Goal: Task Accomplishment & Management: Complete application form

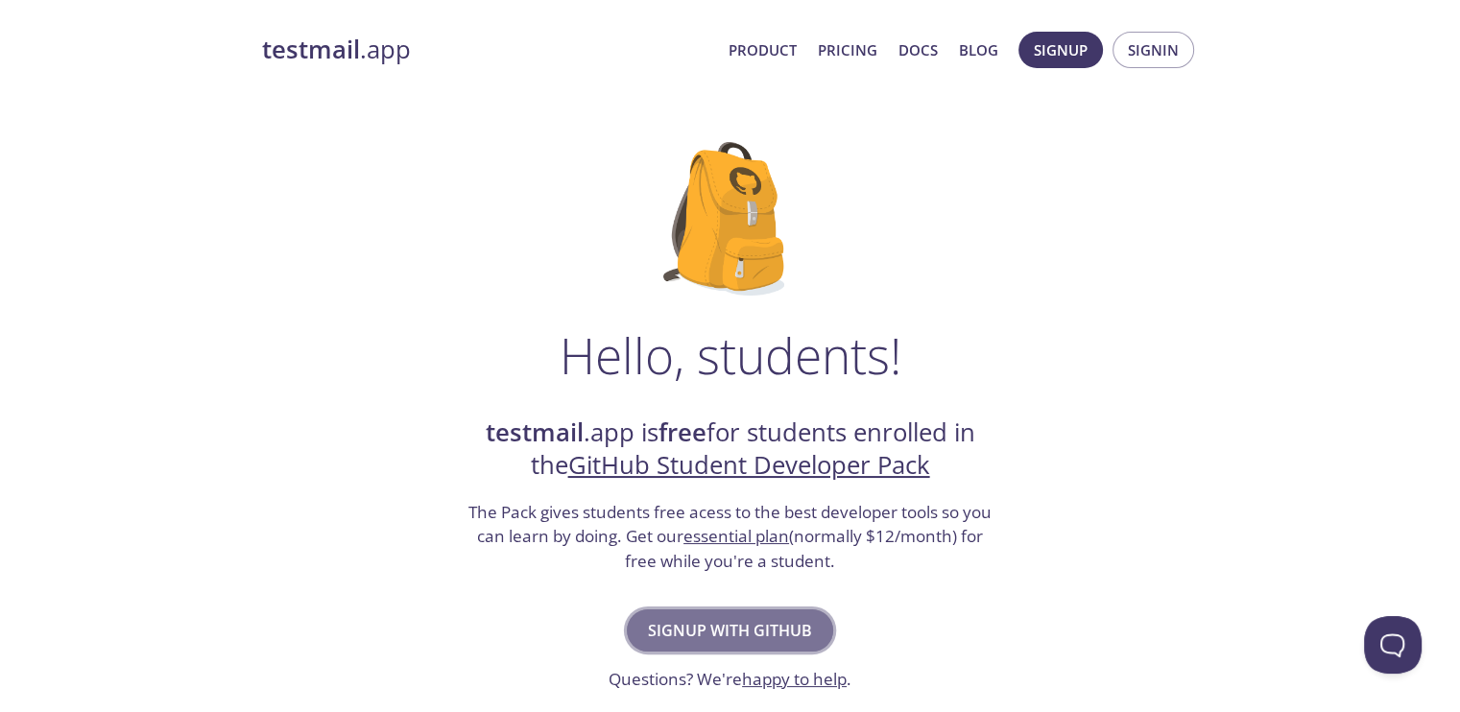
click at [739, 623] on span "Signup with GitHub" at bounding box center [730, 630] width 164 height 27
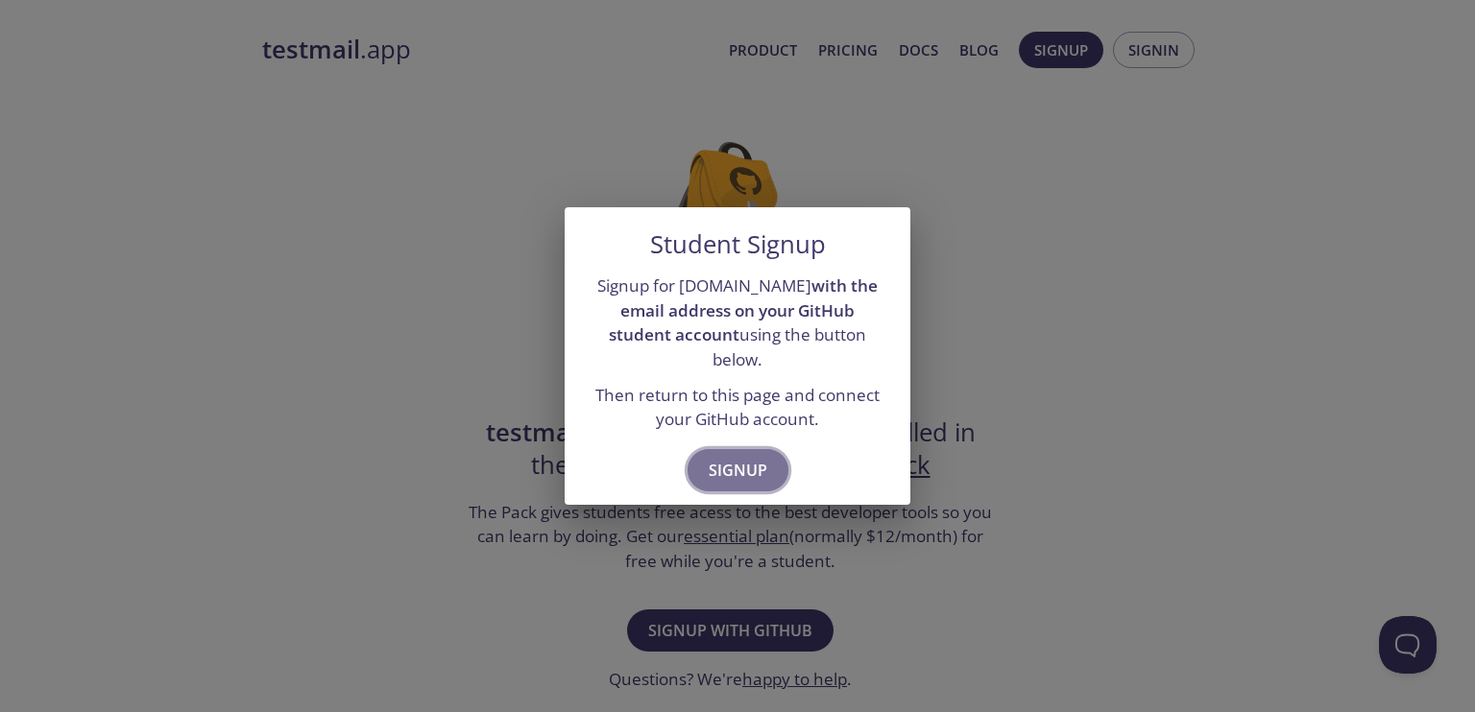
click at [751, 462] on span "Signup" at bounding box center [738, 470] width 59 height 27
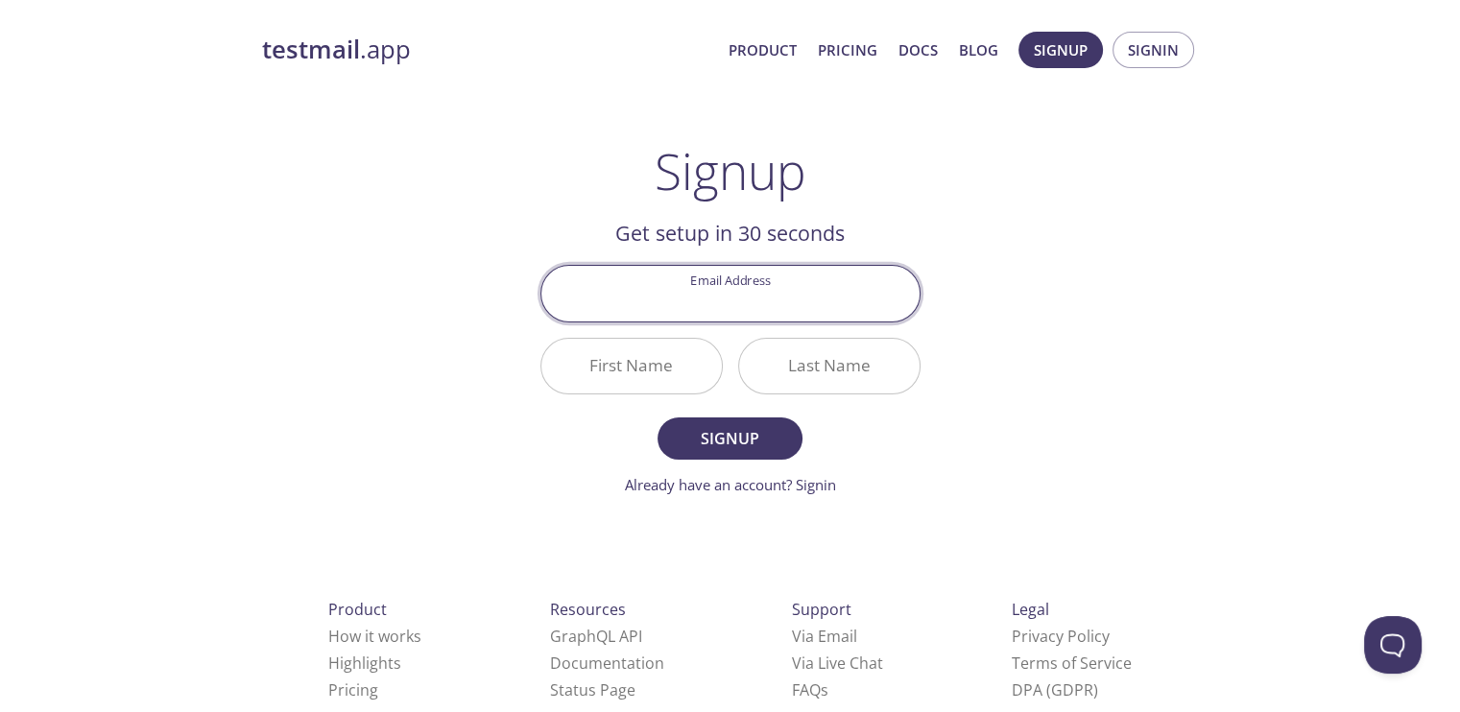
click at [770, 290] on input "Email Address" at bounding box center [731, 293] width 378 height 55
type input "[EMAIL_ADDRESS][DOMAIN_NAME]"
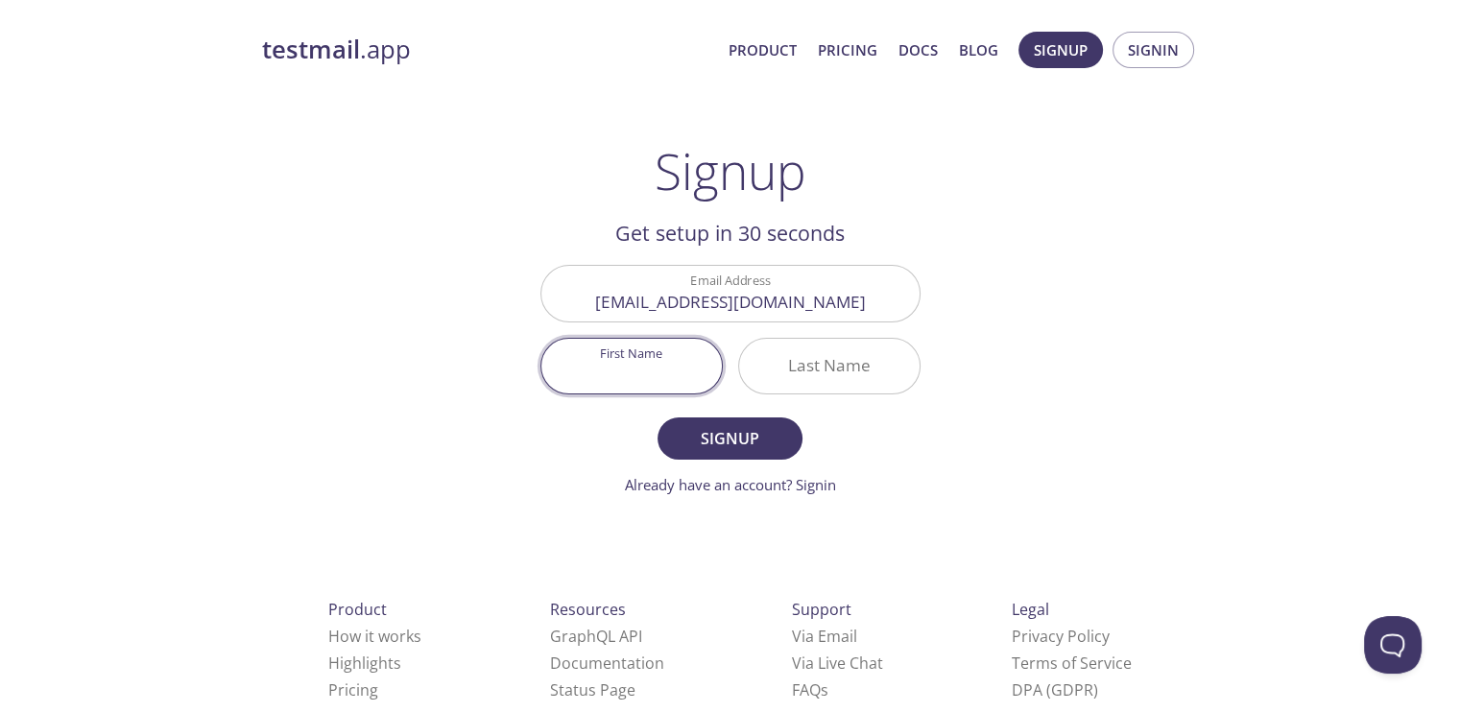
click at [671, 351] on input "First Name" at bounding box center [632, 366] width 181 height 55
type input "Sahitya"
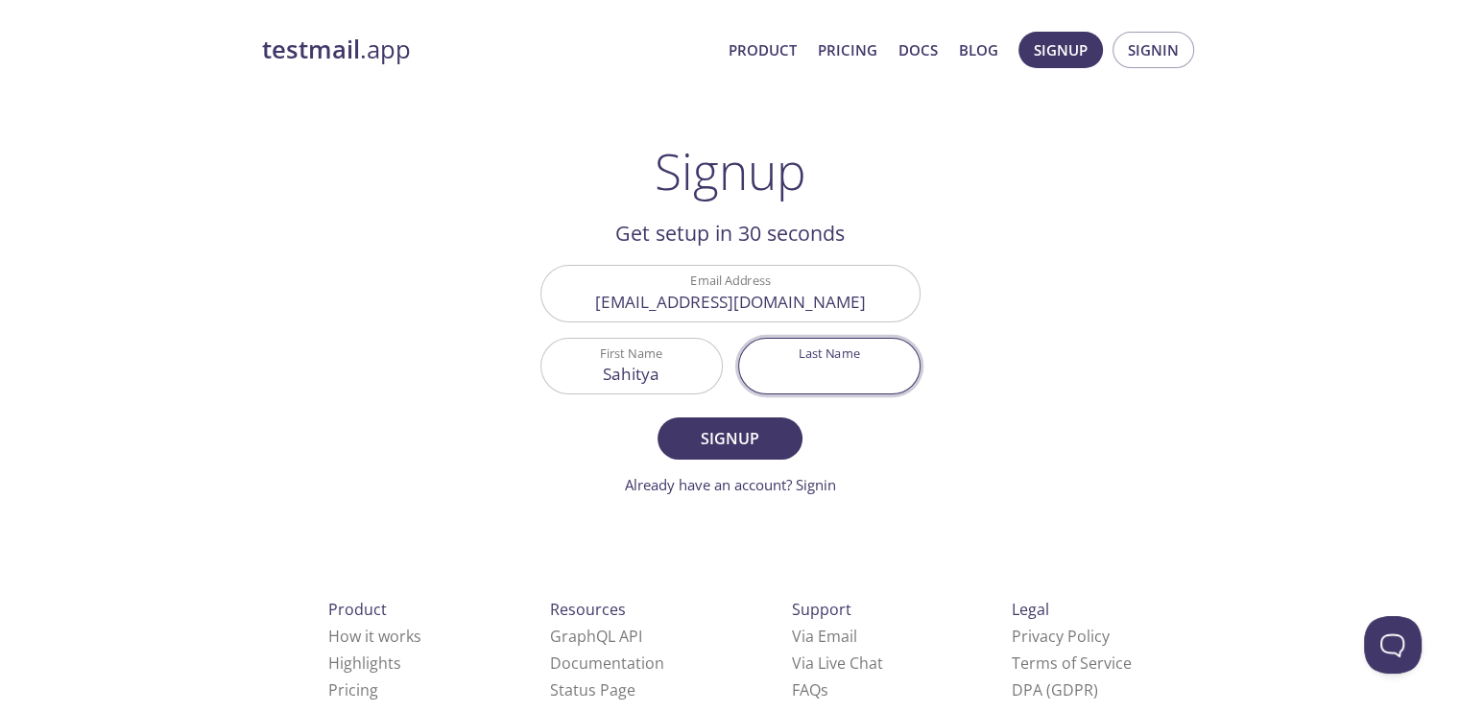
click at [790, 355] on input "Last Name" at bounding box center [829, 366] width 181 height 55
type input "mandal"
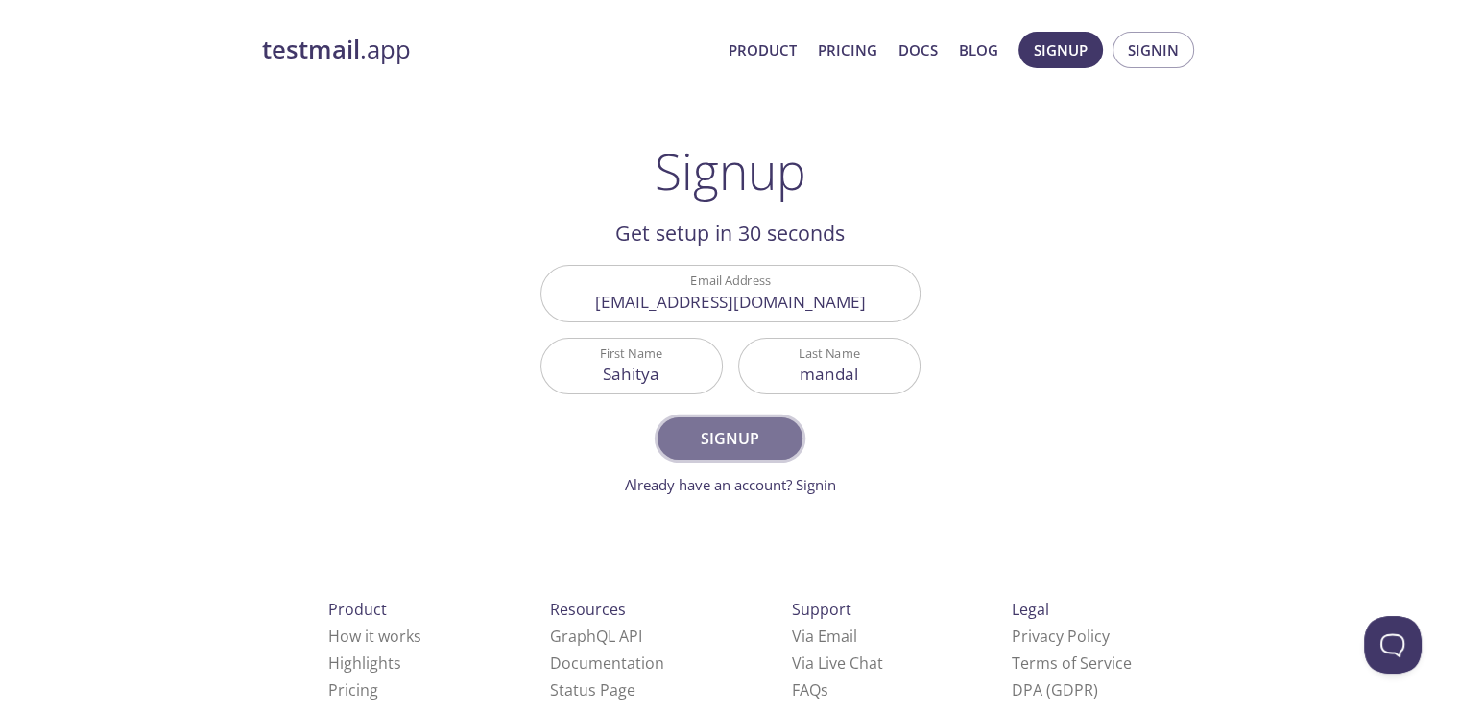
click at [733, 452] on button "Signup" at bounding box center [730, 439] width 144 height 42
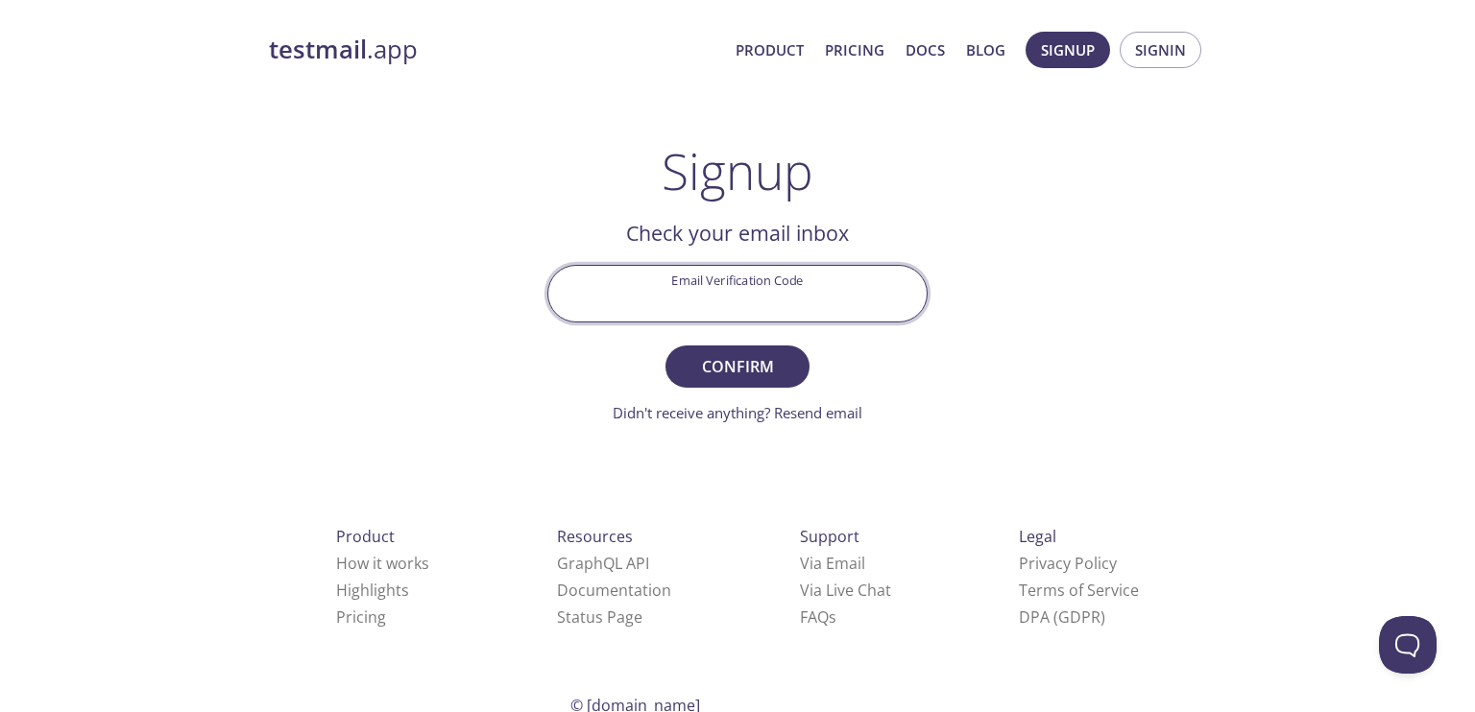
click at [781, 285] on input "Email Verification Code" at bounding box center [737, 293] width 378 height 55
type input "VTHCE5A"
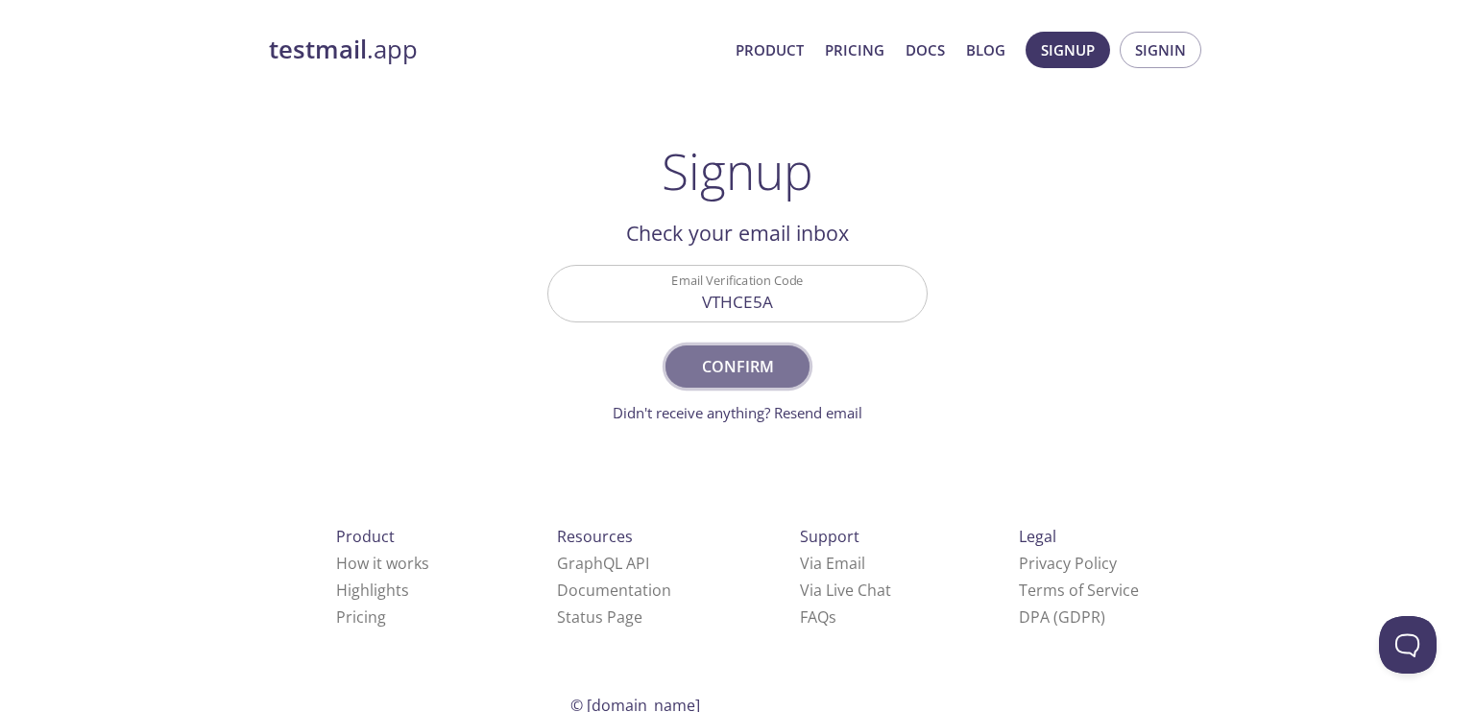
click at [760, 368] on span "Confirm" at bounding box center [737, 366] width 102 height 27
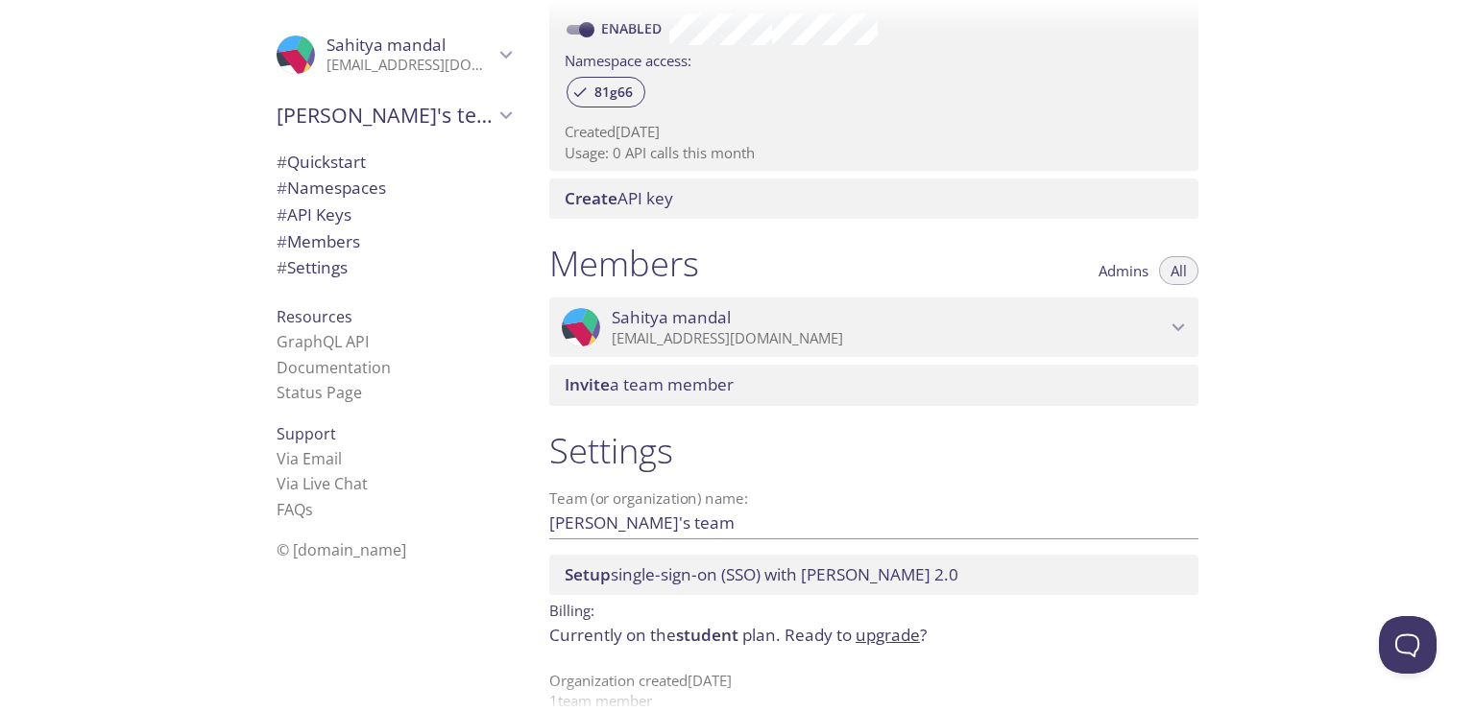
scroll to position [622, 0]
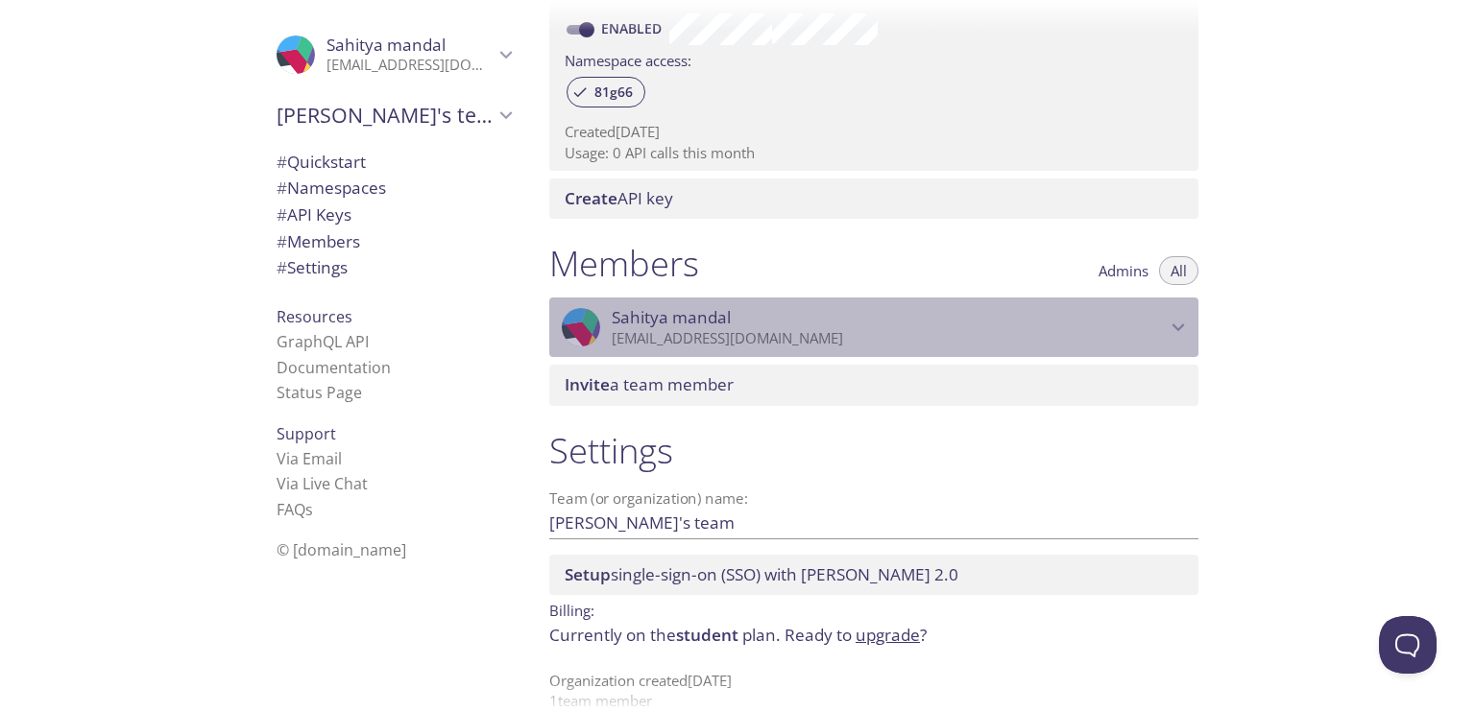
click at [1064, 318] on span "Sahitya mandal" at bounding box center [889, 317] width 554 height 21
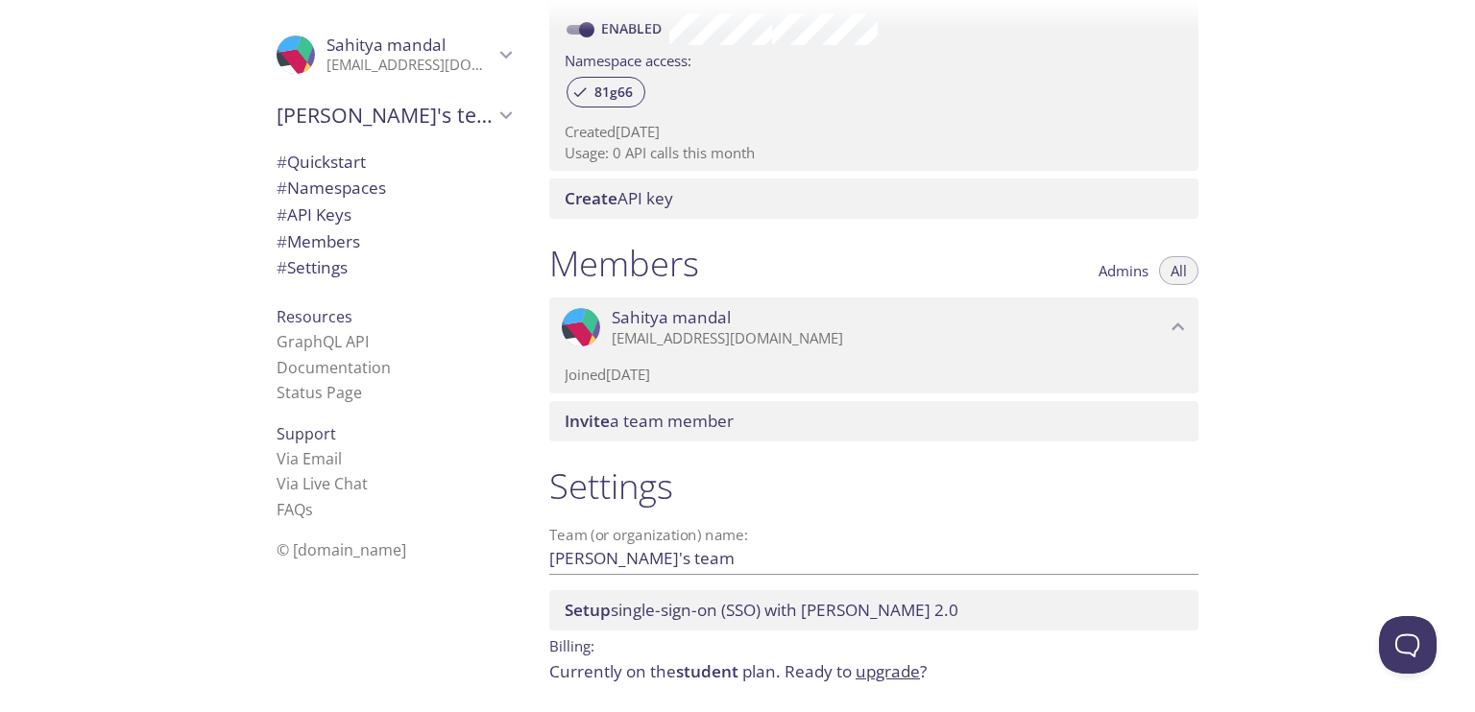
click at [1064, 318] on span "Sahitya mandal" at bounding box center [889, 317] width 554 height 21
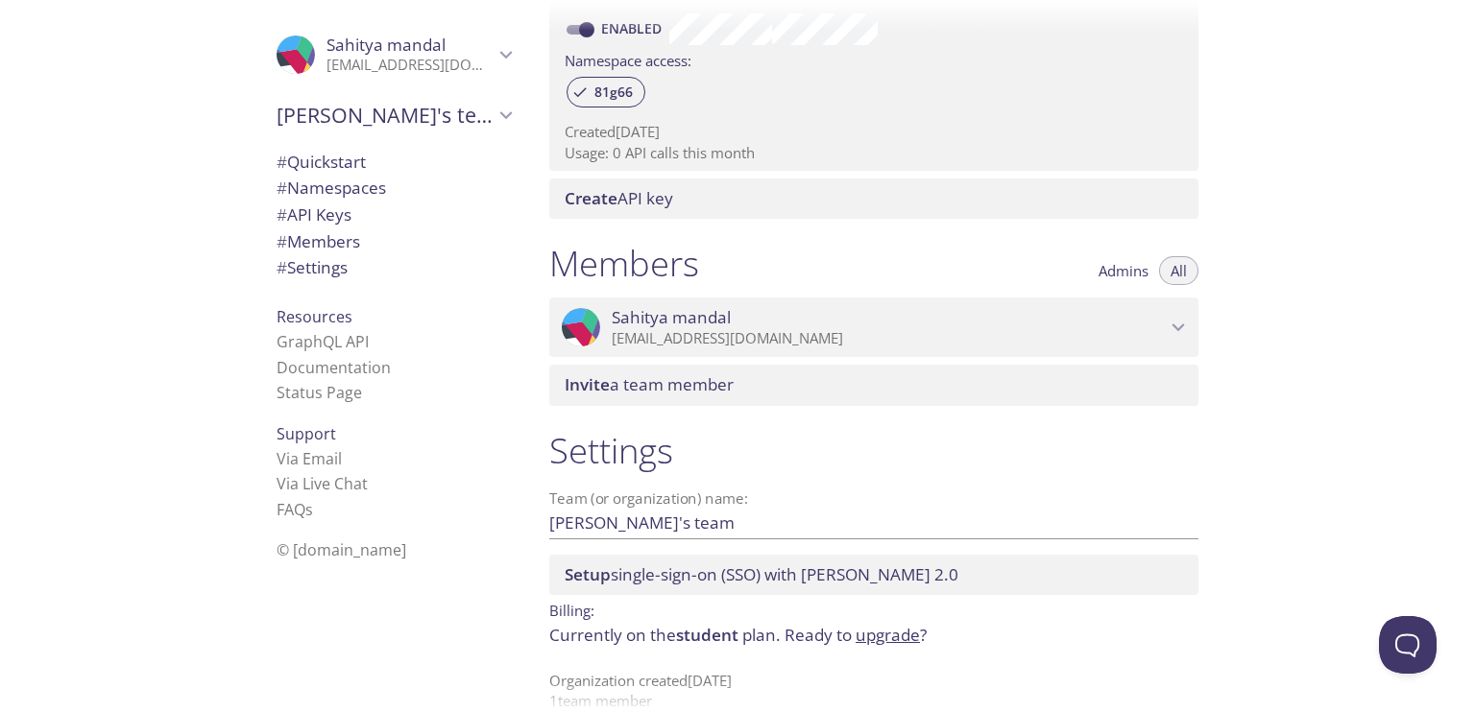
click at [1064, 318] on span "Sahitya mandal" at bounding box center [889, 317] width 554 height 21
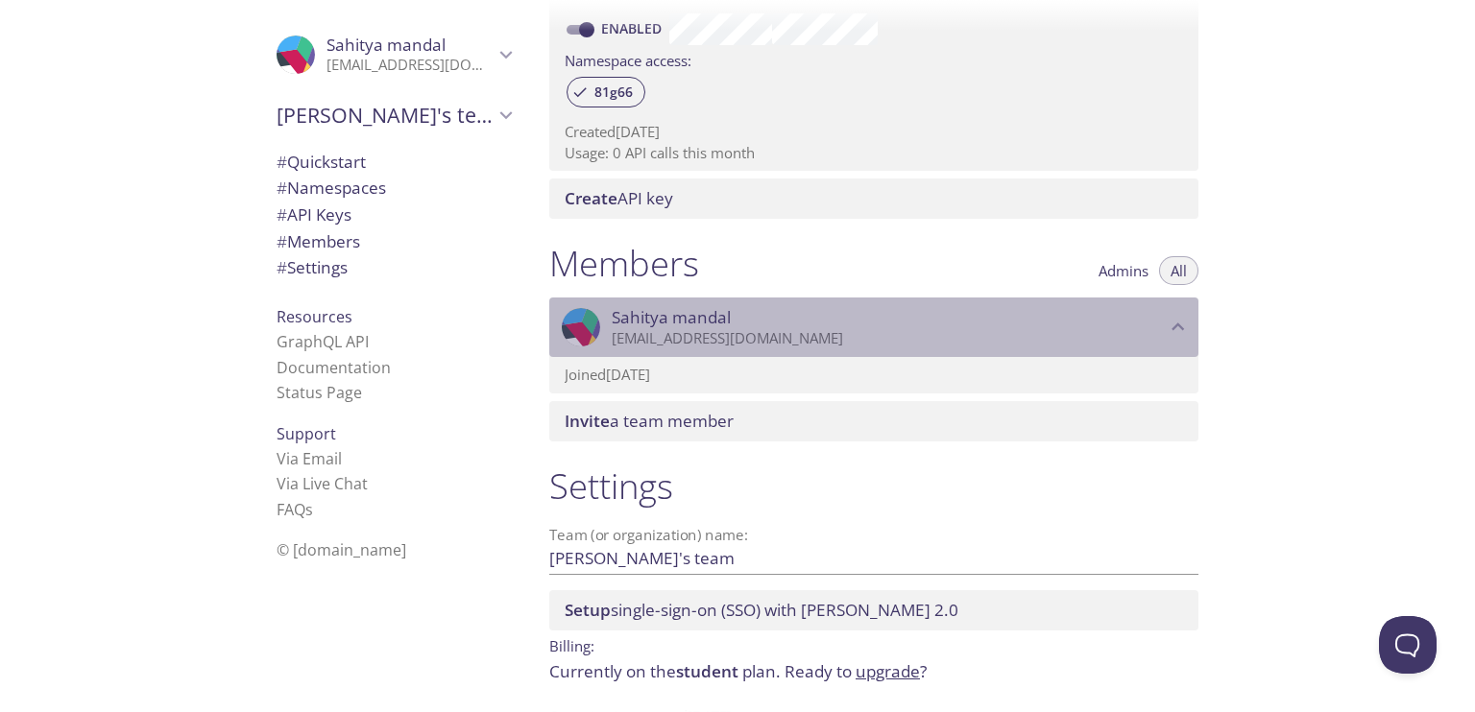
click at [1064, 318] on span "Sahitya mandal" at bounding box center [889, 317] width 554 height 21
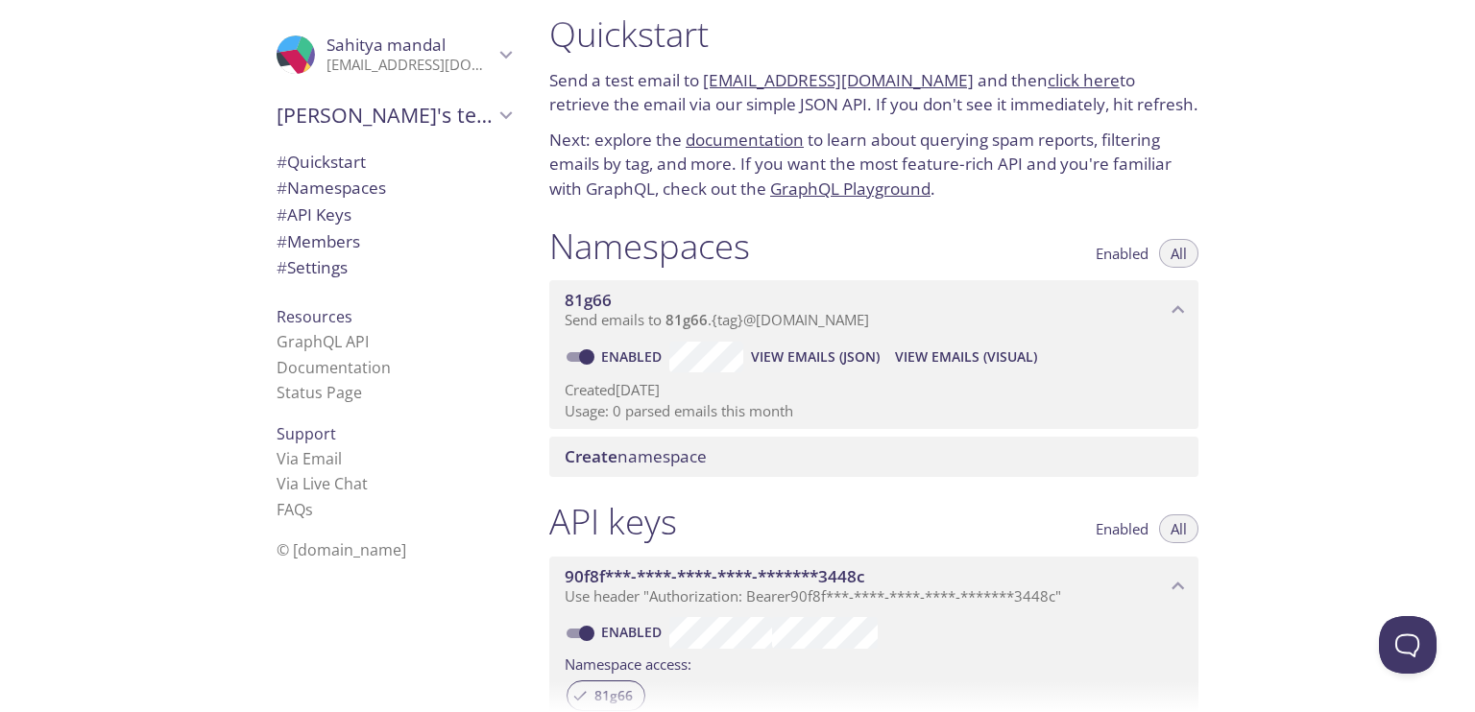
scroll to position [0, 0]
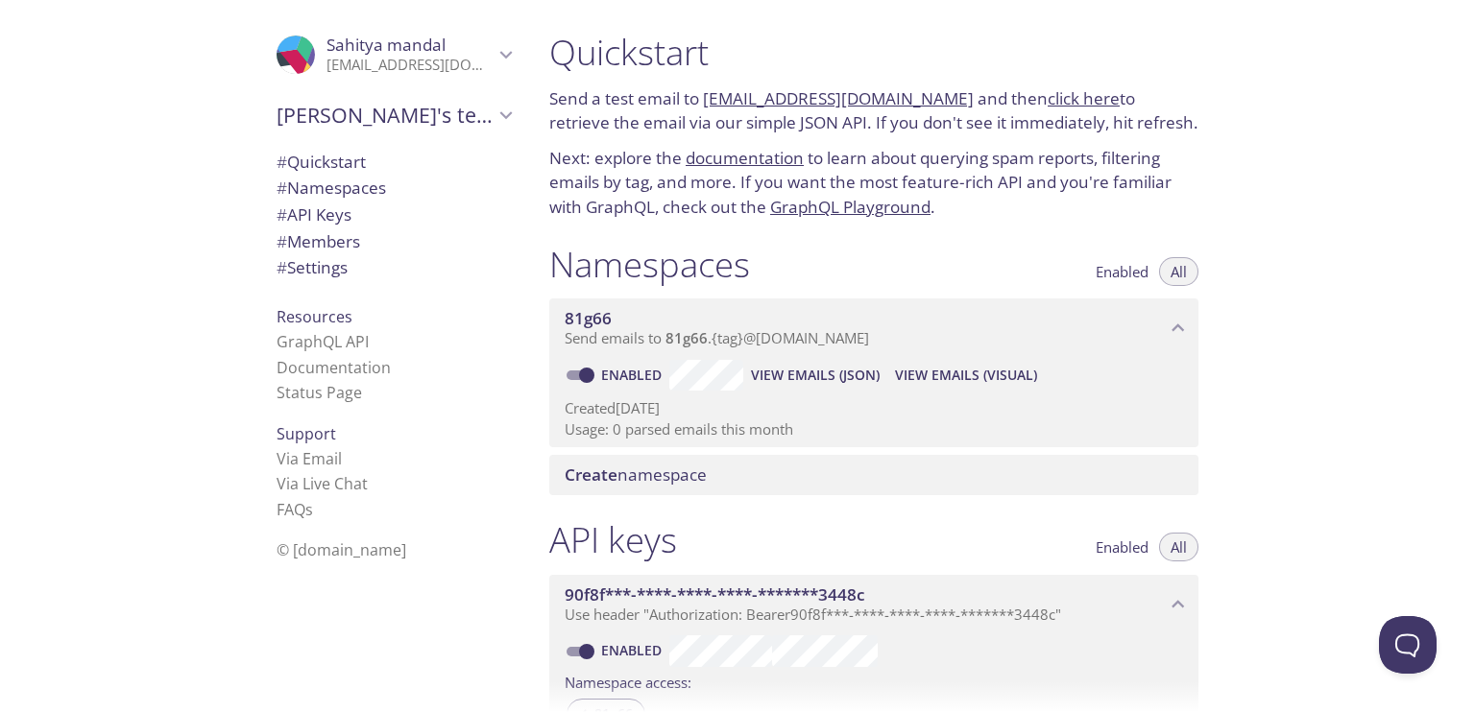
click at [453, 105] on span "Sahitya's team" at bounding box center [385, 115] width 217 height 27
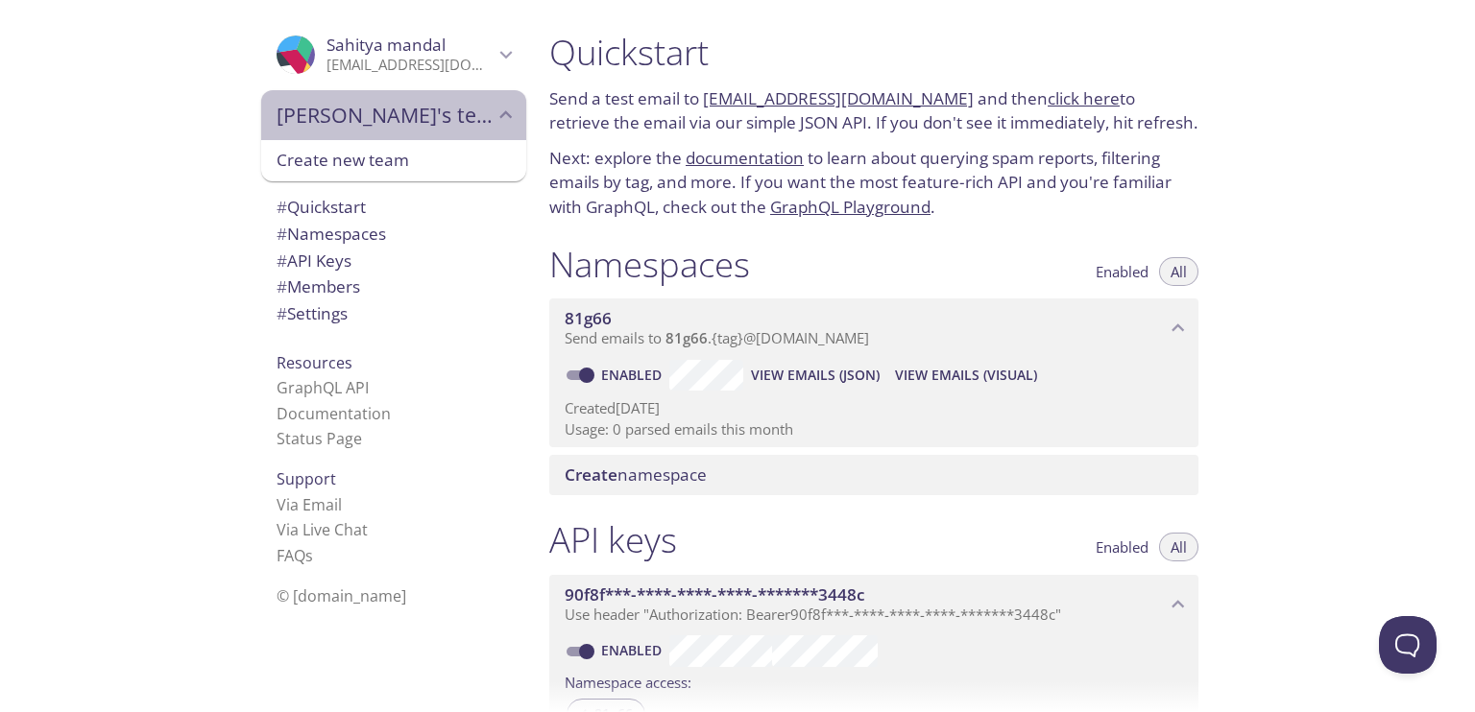
click at [453, 105] on span "Sahitya's team" at bounding box center [385, 115] width 217 height 27
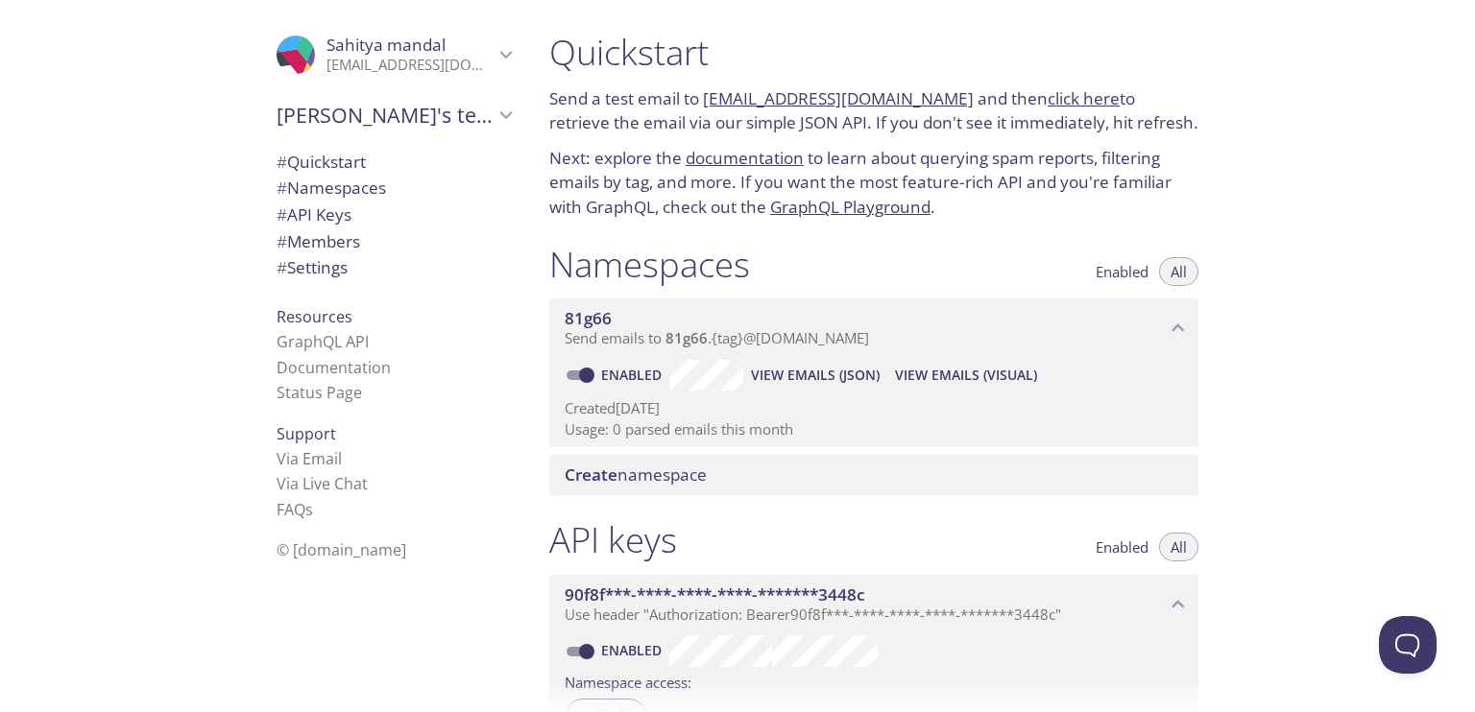
click at [462, 64] on p "[EMAIL_ADDRESS][DOMAIN_NAME]" at bounding box center [409, 65] width 167 height 19
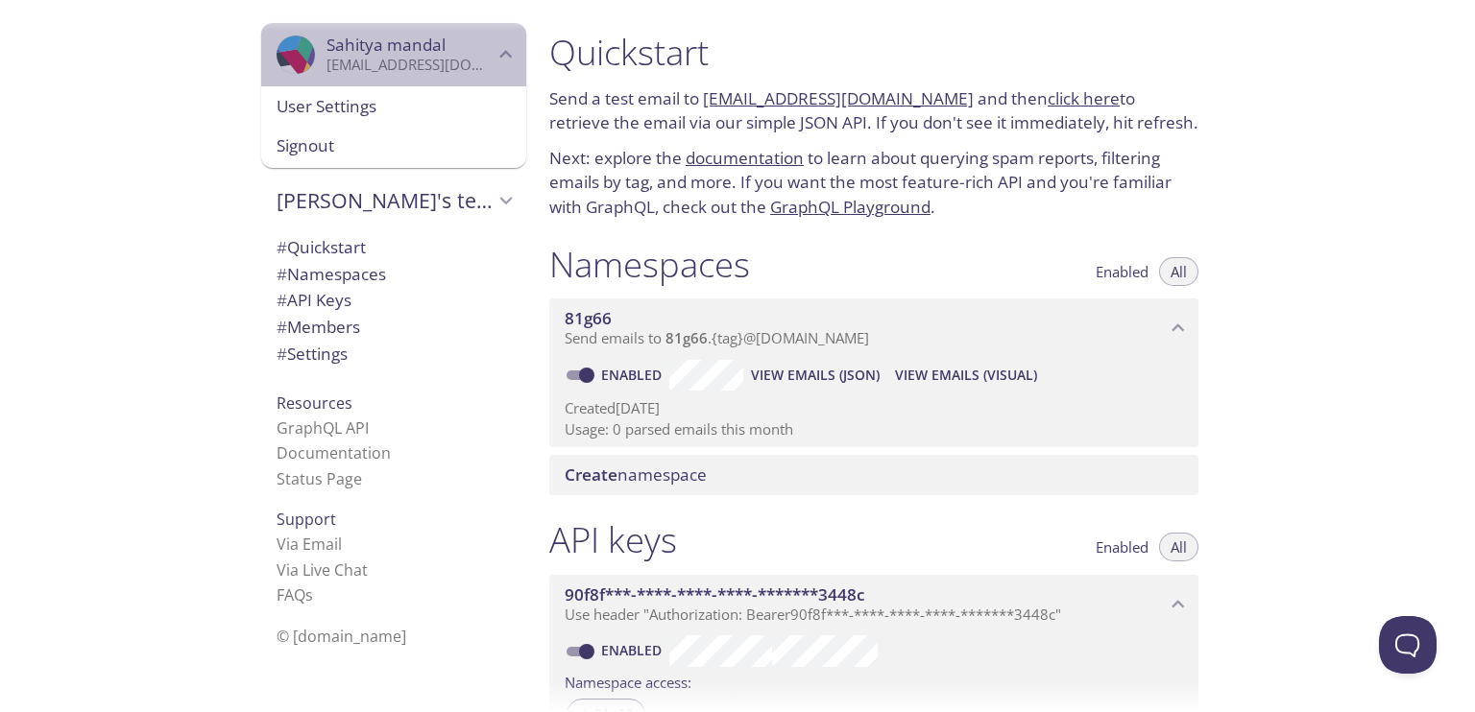
click at [472, 60] on p "[EMAIL_ADDRESS][DOMAIN_NAME]" at bounding box center [409, 65] width 167 height 19
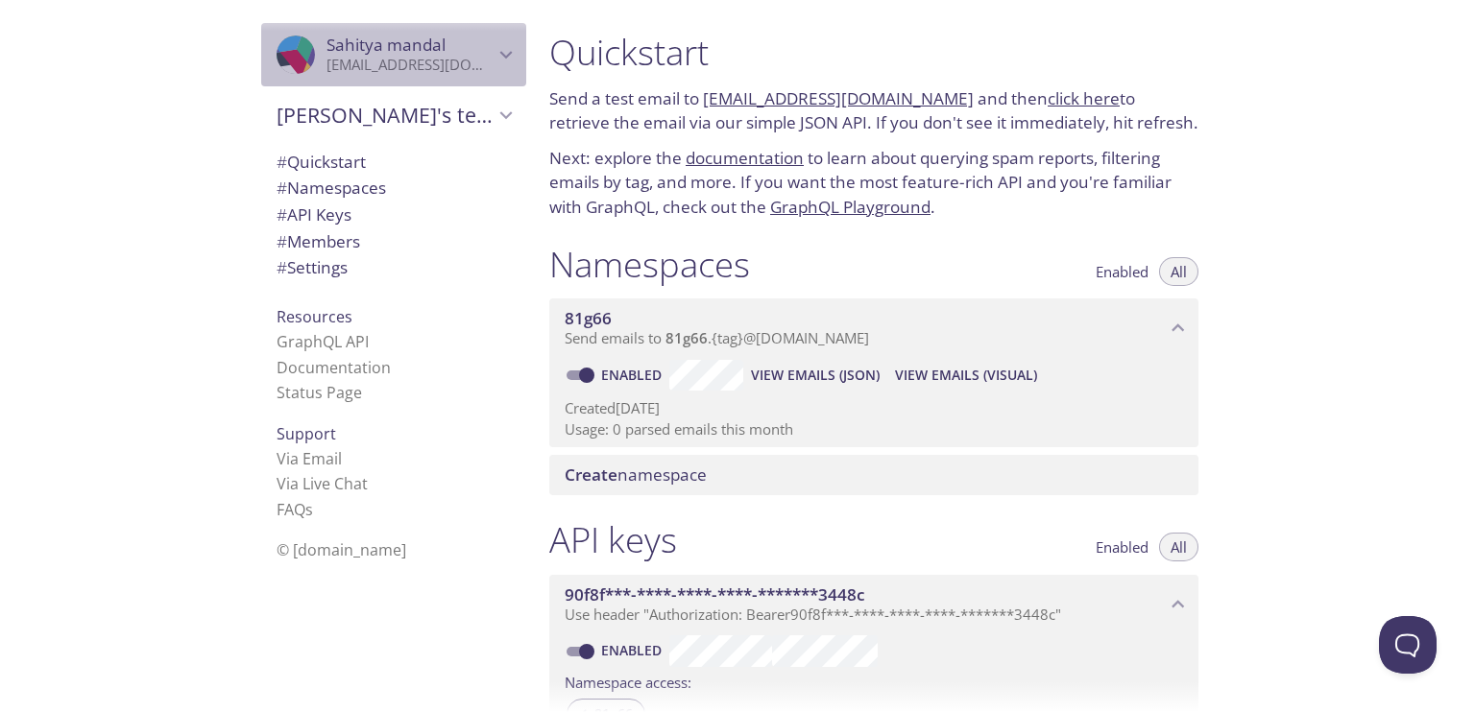
click at [472, 60] on p "[EMAIL_ADDRESS][DOMAIN_NAME]" at bounding box center [409, 65] width 167 height 19
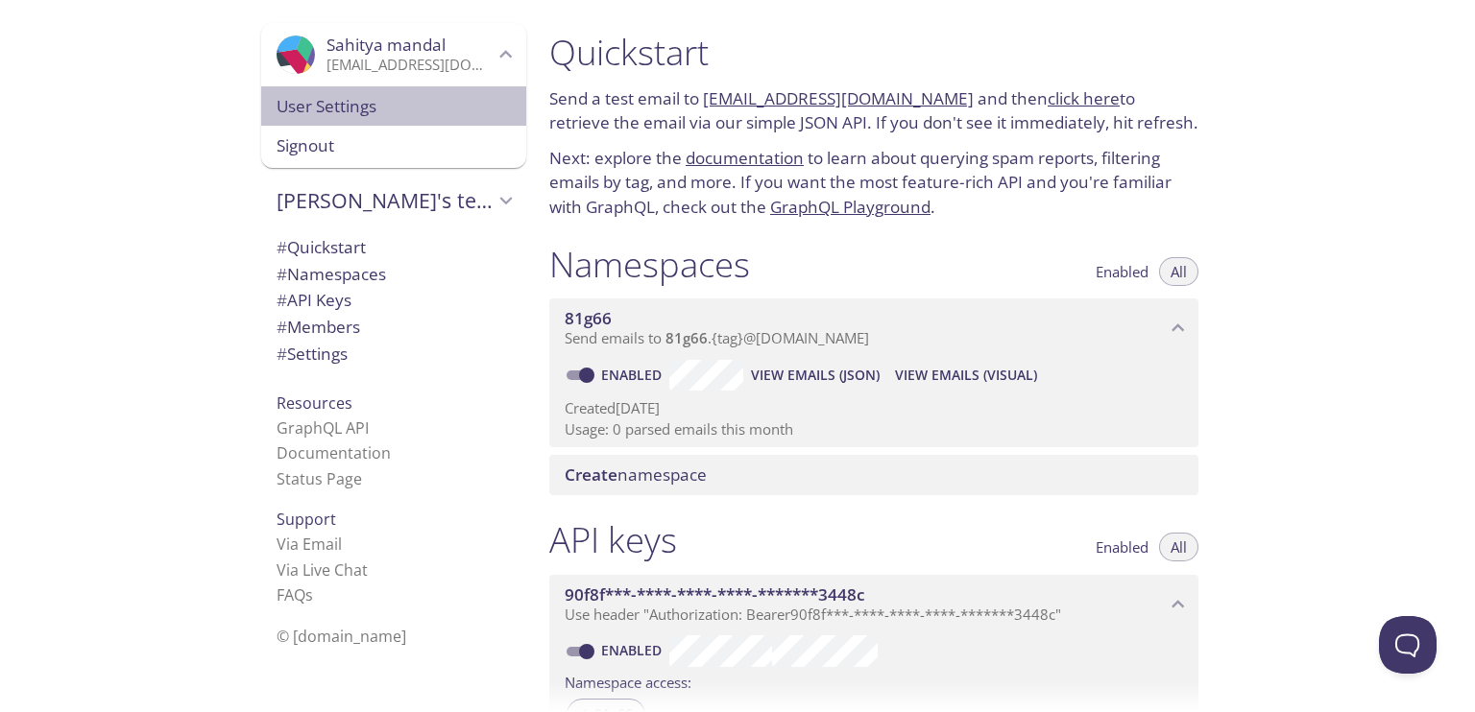
click at [384, 101] on span "User Settings" at bounding box center [394, 106] width 234 height 25
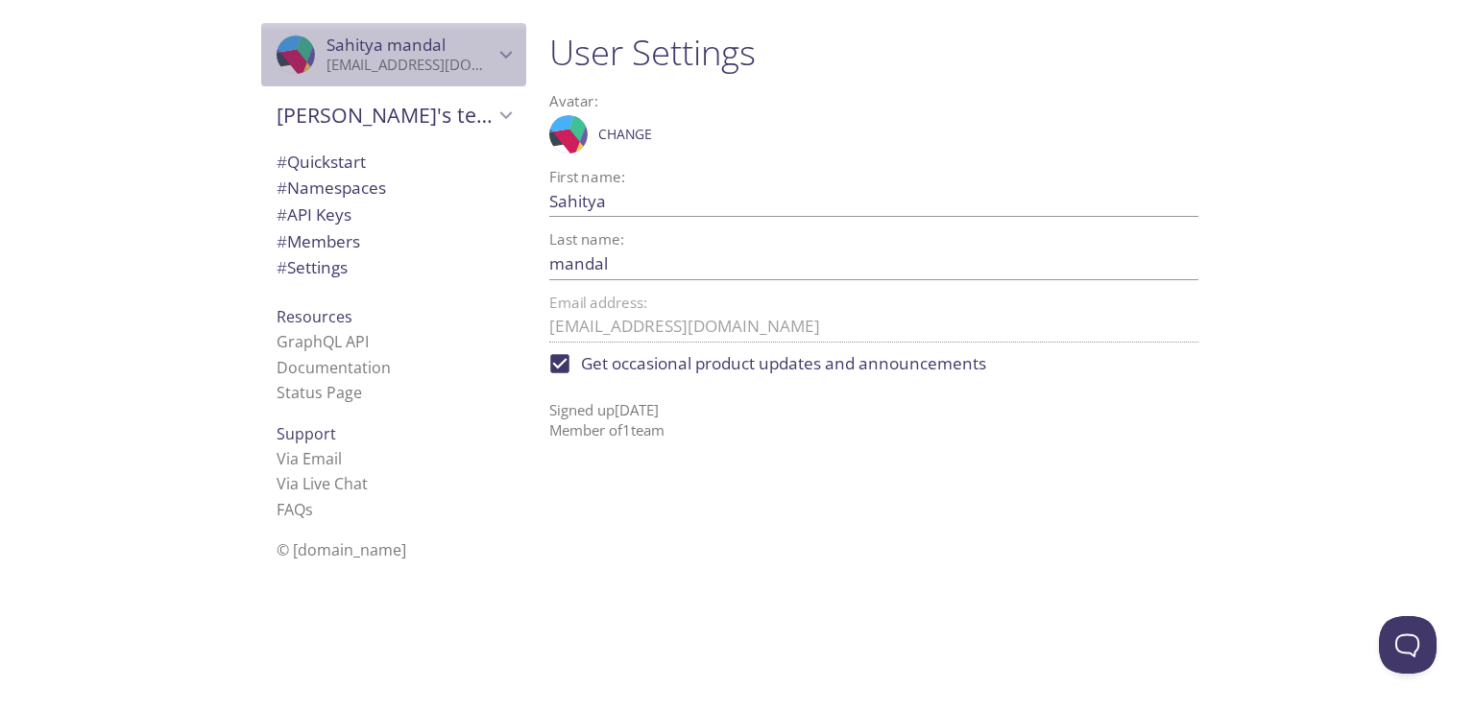
click at [365, 45] on span "Sahitya mandal" at bounding box center [385, 45] width 119 height 22
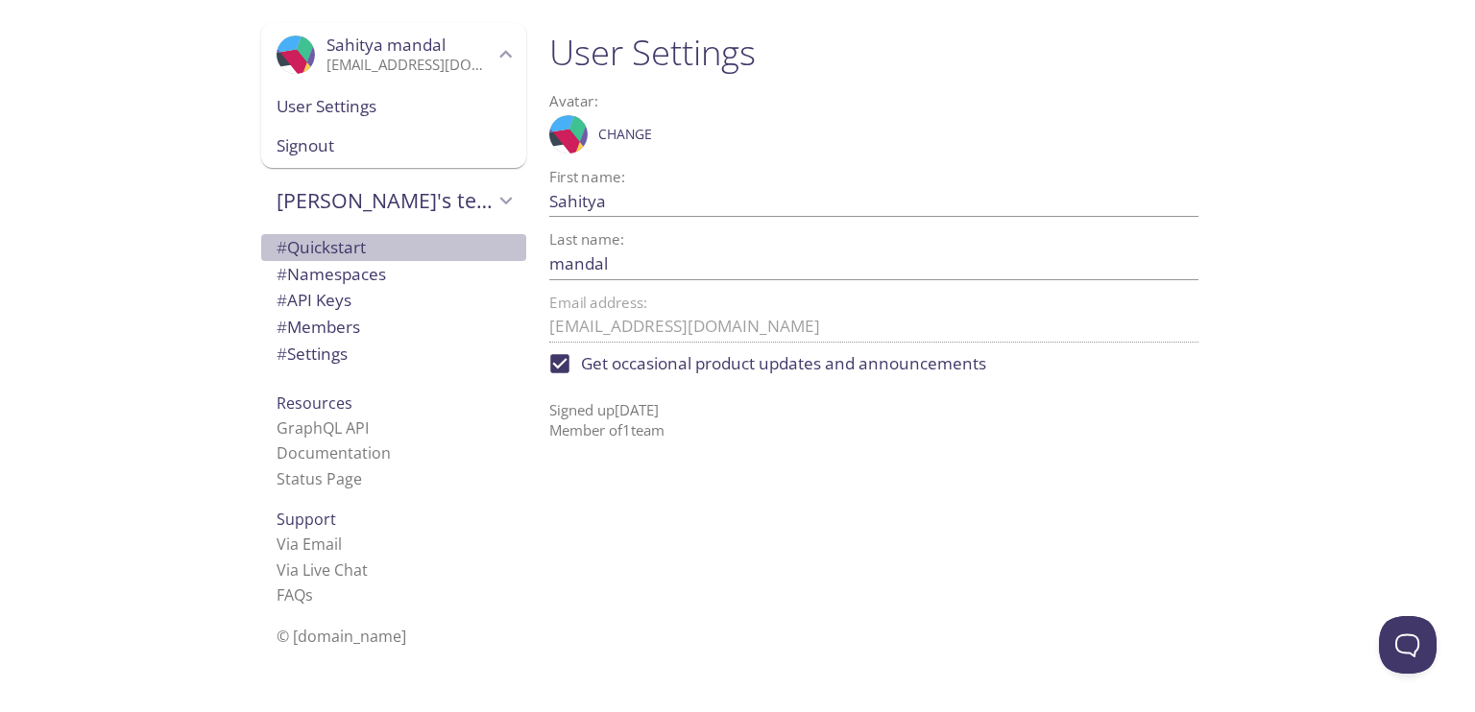
click at [319, 258] on span "# Quickstart" at bounding box center [394, 247] width 234 height 25
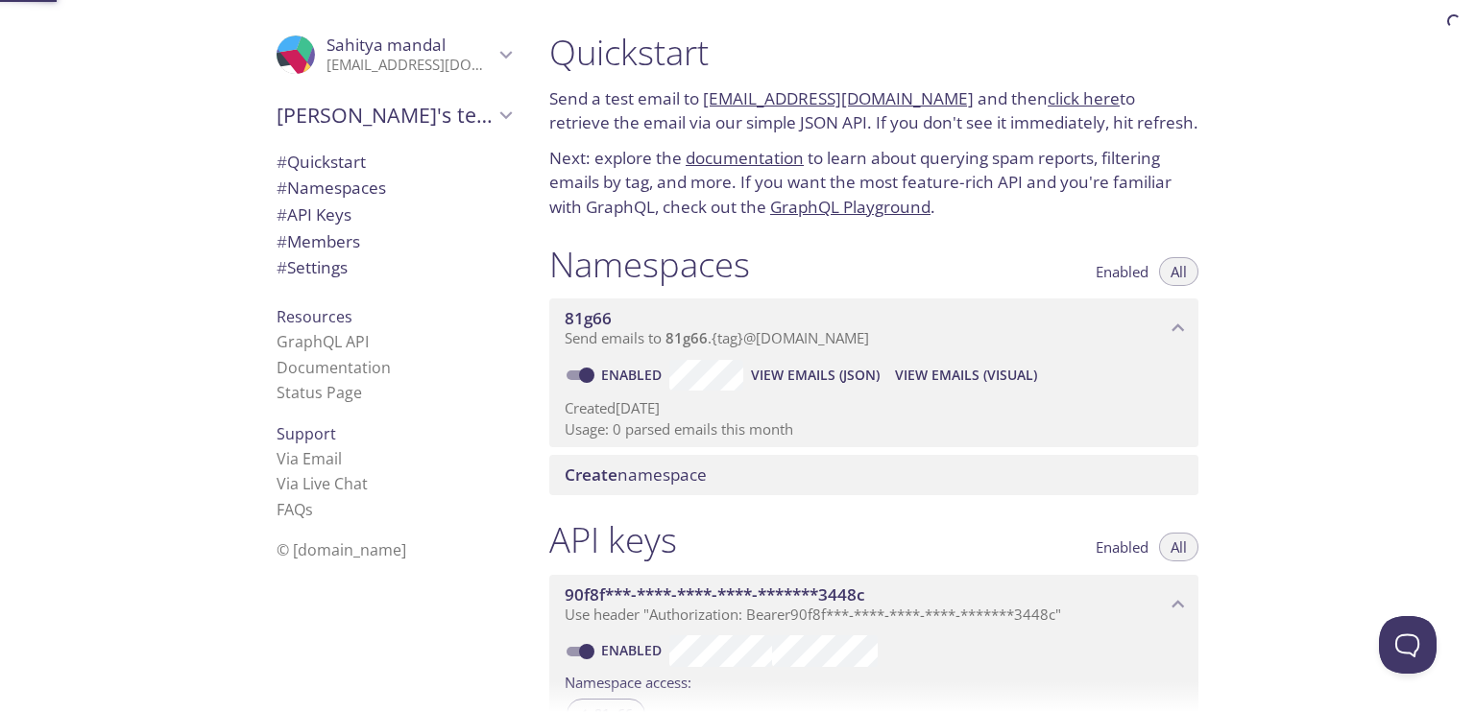
scroll to position [31, 0]
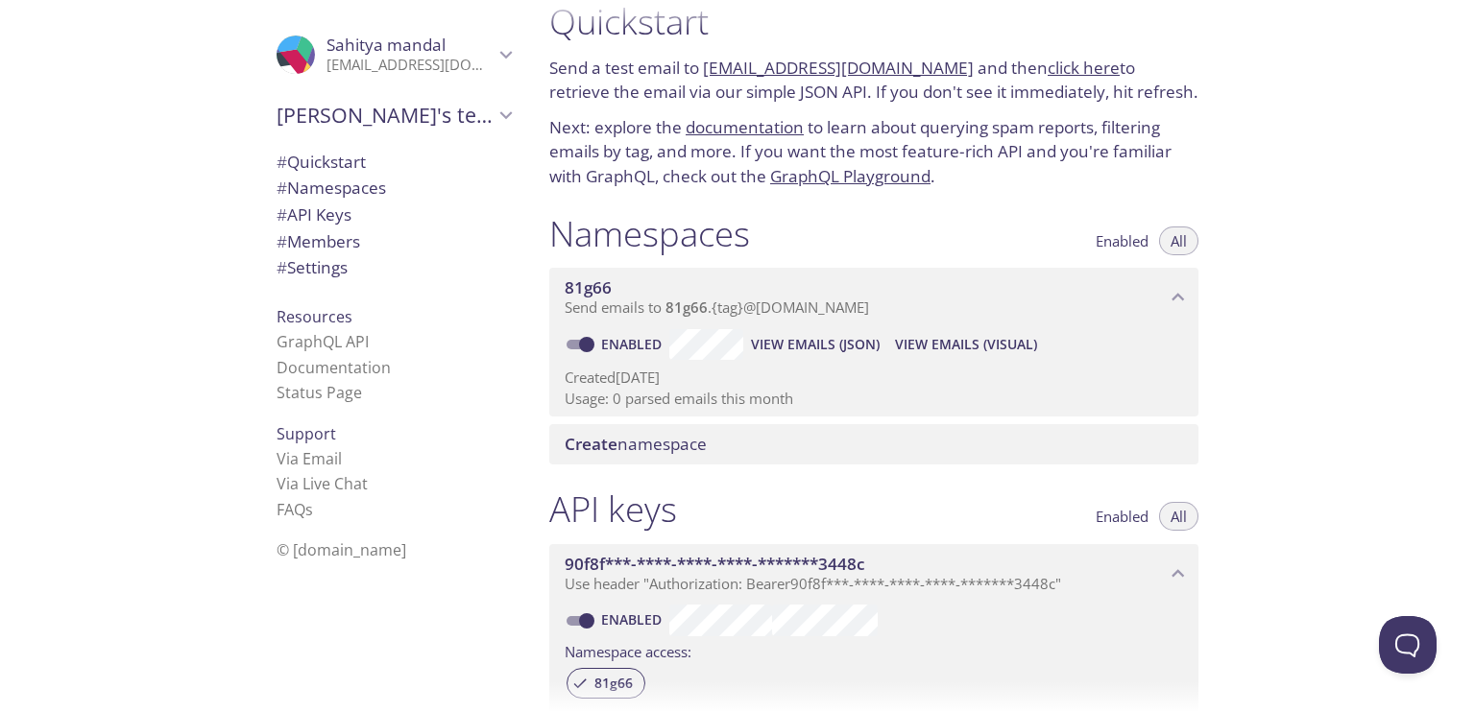
click at [1059, 69] on link "click here" at bounding box center [1083, 68] width 72 height 22
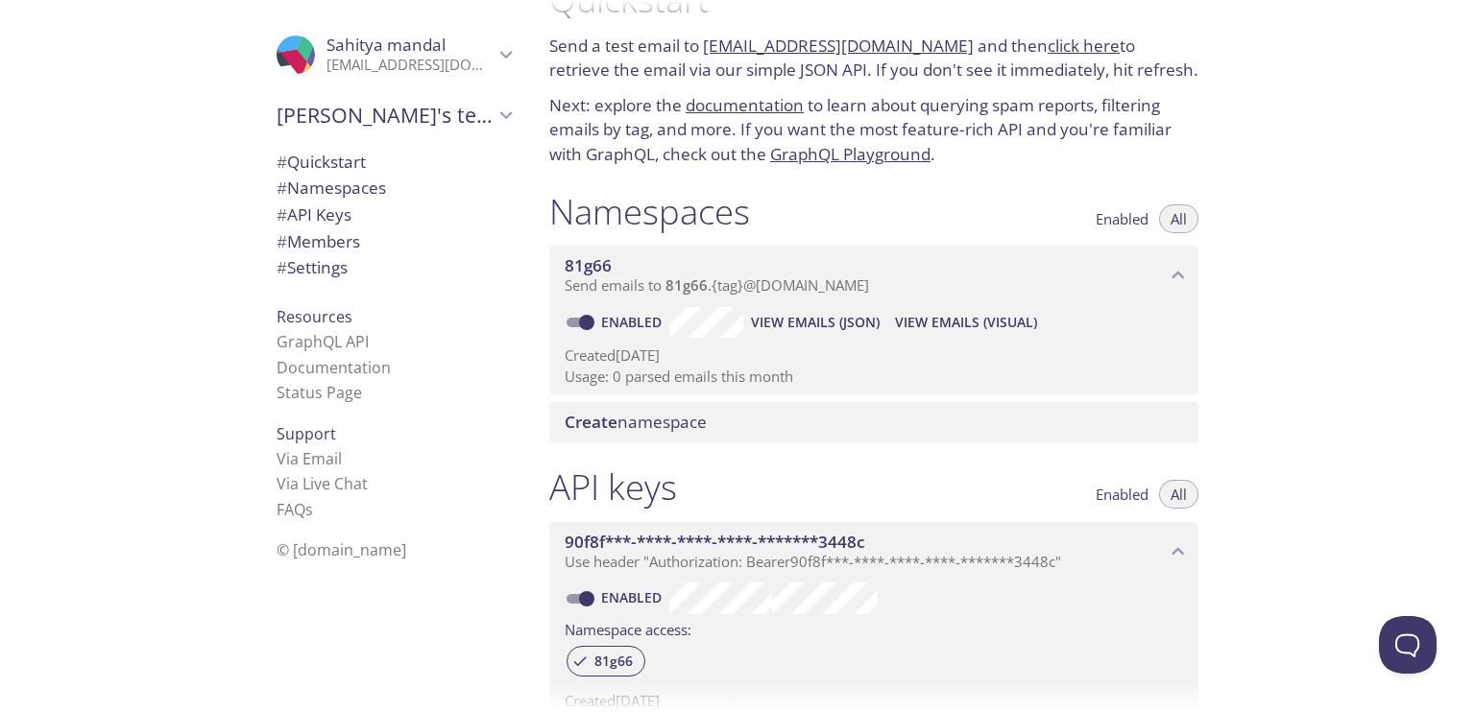
scroll to position [7, 0]
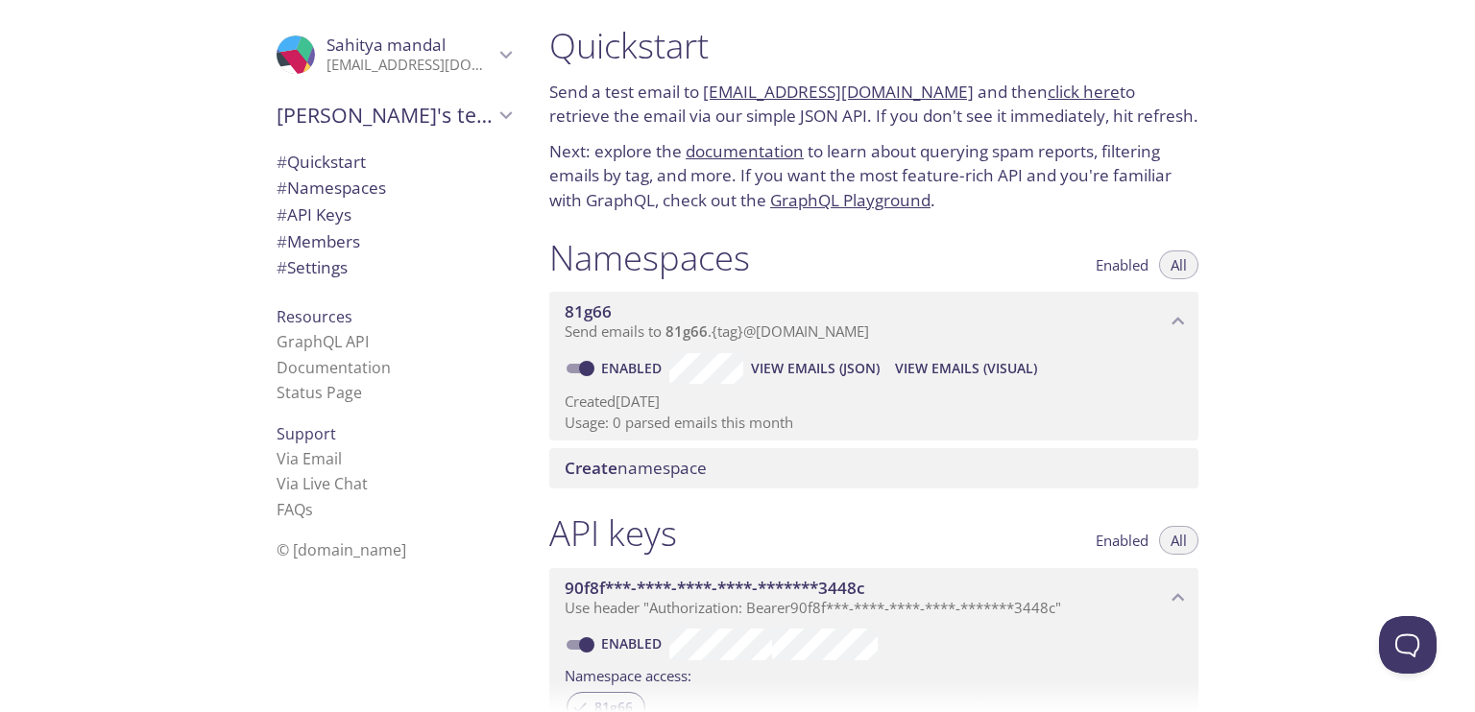
drag, startPoint x: 1404, startPoint y: 2, endPoint x: 1313, endPoint y: 364, distance: 373.0
click at [1313, 364] on div "Quickstart Send a test email to 81g66.test@inbox.testmail.app and then click he…" at bounding box center [1004, 356] width 941 height 712
drag, startPoint x: 1381, startPoint y: 10, endPoint x: 1371, endPoint y: 316, distance: 306.4
click at [1371, 316] on div "Quickstart Send a test email to 81g66.test@inbox.testmail.app and then click he…" at bounding box center [1004, 356] width 941 height 712
